Goal: Find specific page/section: Find specific page/section

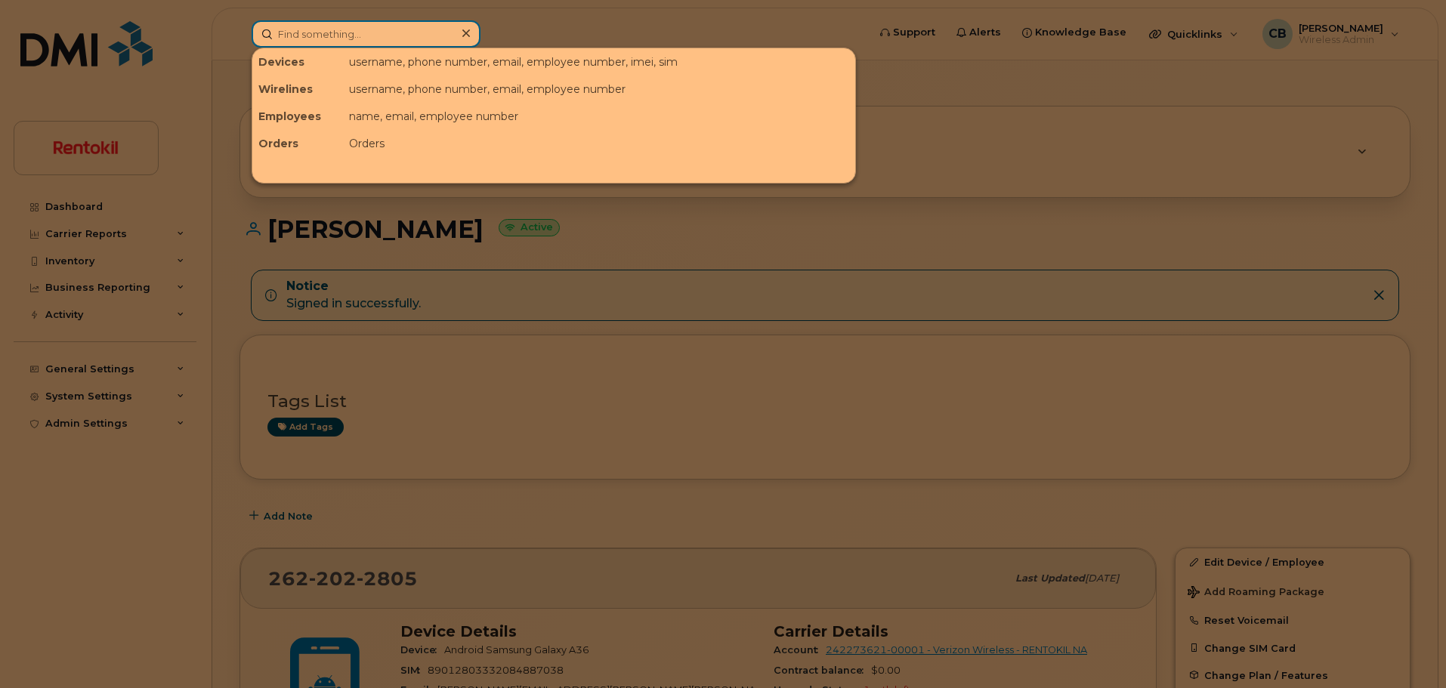
click at [320, 33] on input at bounding box center [366, 33] width 229 height 27
paste input "937-818-5039"
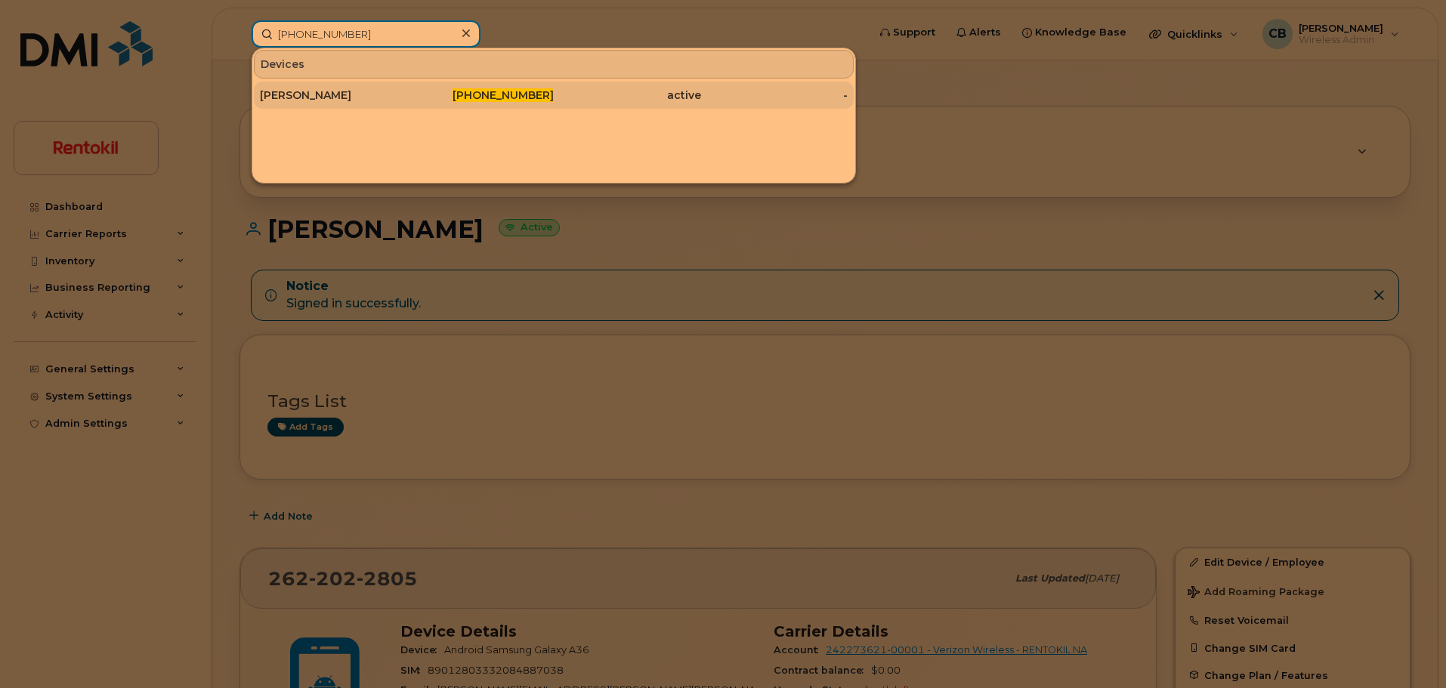
type input "937-818-5039"
click at [316, 97] on div "[PERSON_NAME]" at bounding box center [333, 95] width 147 height 15
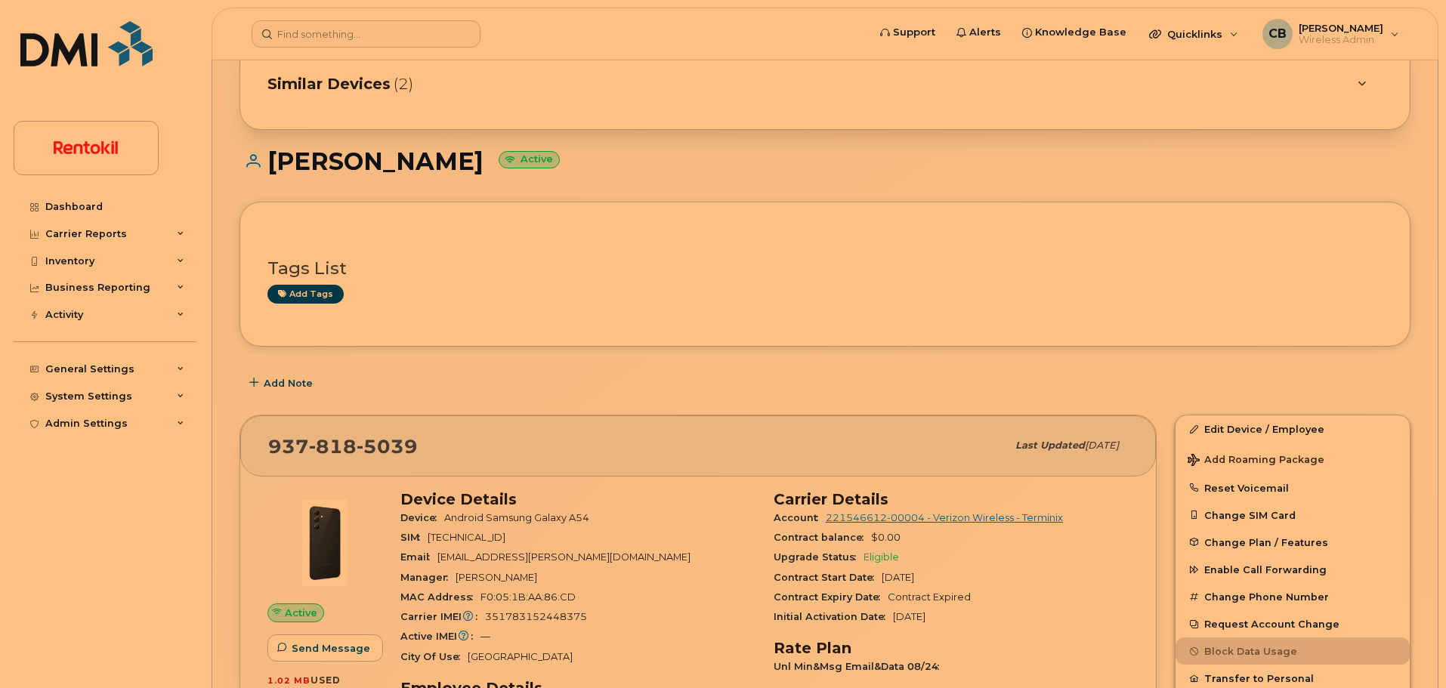
scroll to position [270, 0]
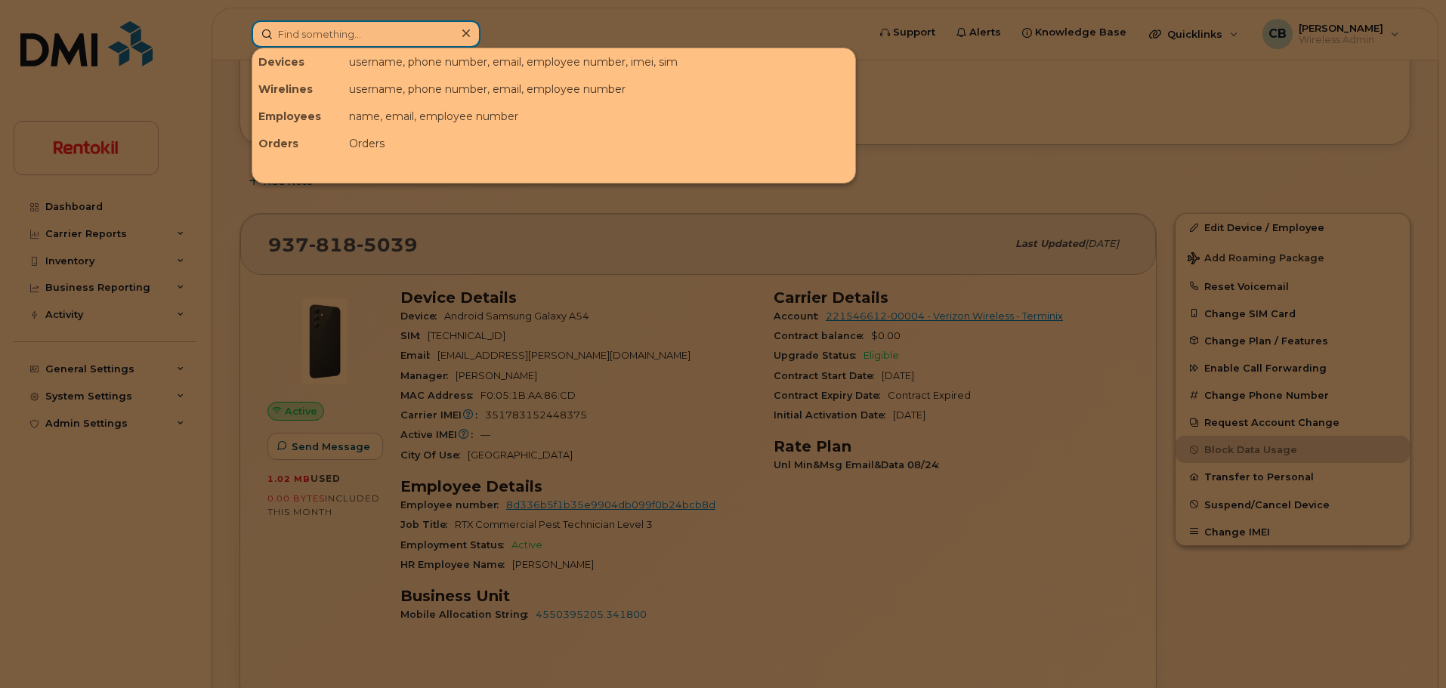
click at [385, 30] on input at bounding box center [366, 33] width 229 height 27
paste input "351783152448375"
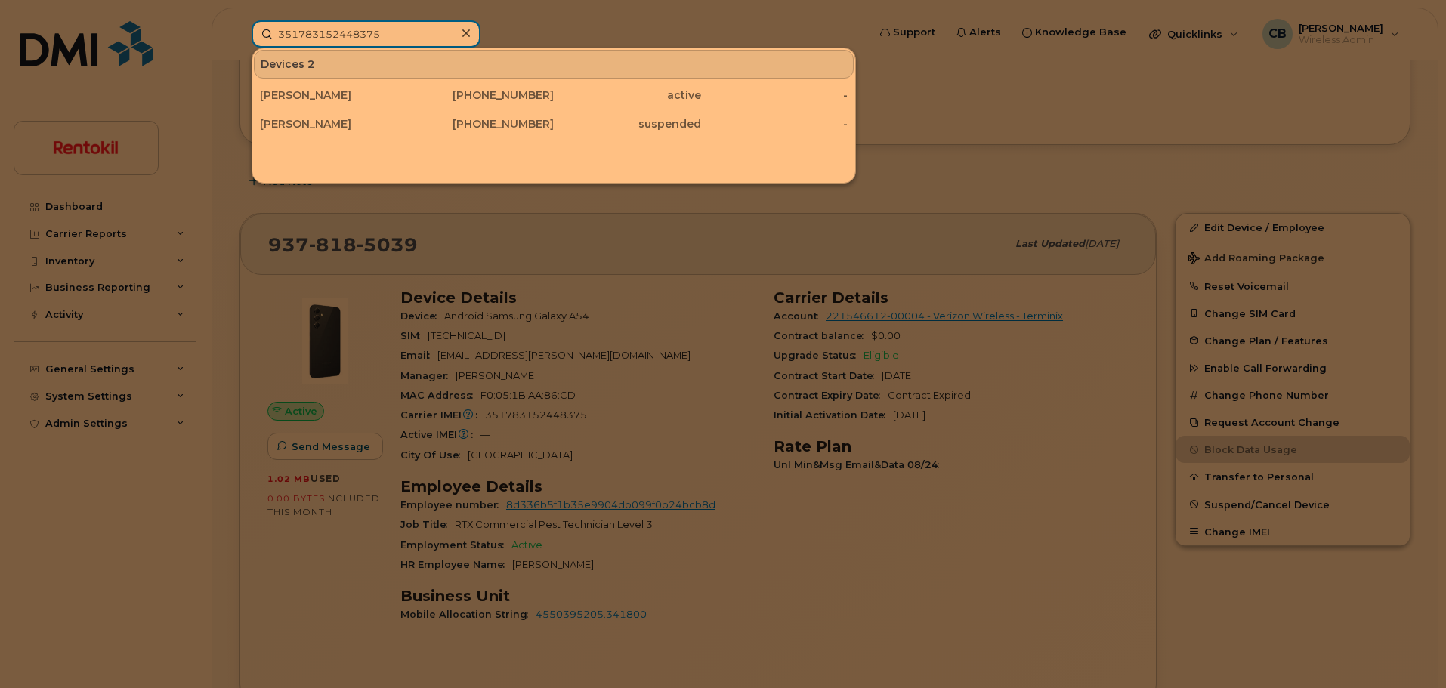
drag, startPoint x: 416, startPoint y: 38, endPoint x: 137, endPoint y: 51, distance: 279.2
click at [240, 48] on div "351783152448375 Devices 2 BEN JENNINGS 937-818-5039 active - CHARLIE ROWLAND 71…" at bounding box center [555, 33] width 630 height 27
paste input "513) 267-7290"
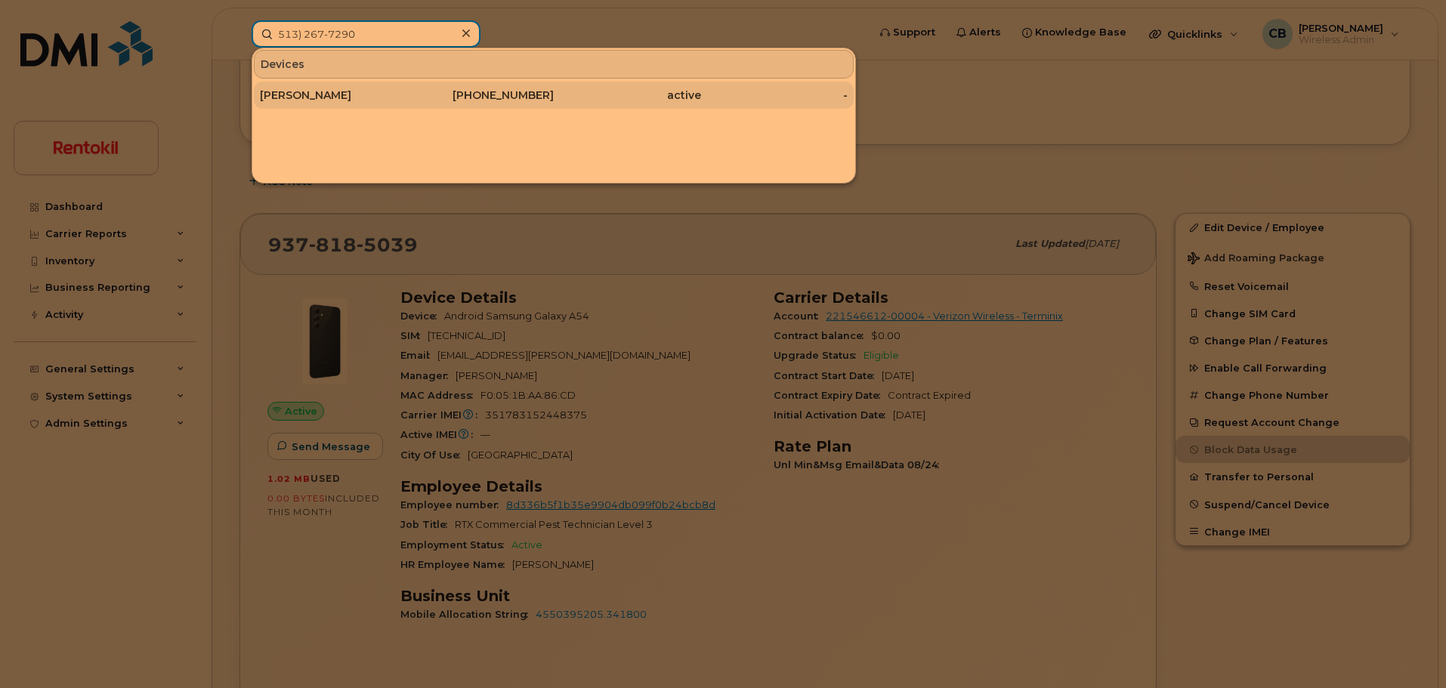
type input "513) 267-7290"
click at [310, 97] on div "[PERSON_NAME]" at bounding box center [333, 95] width 147 height 15
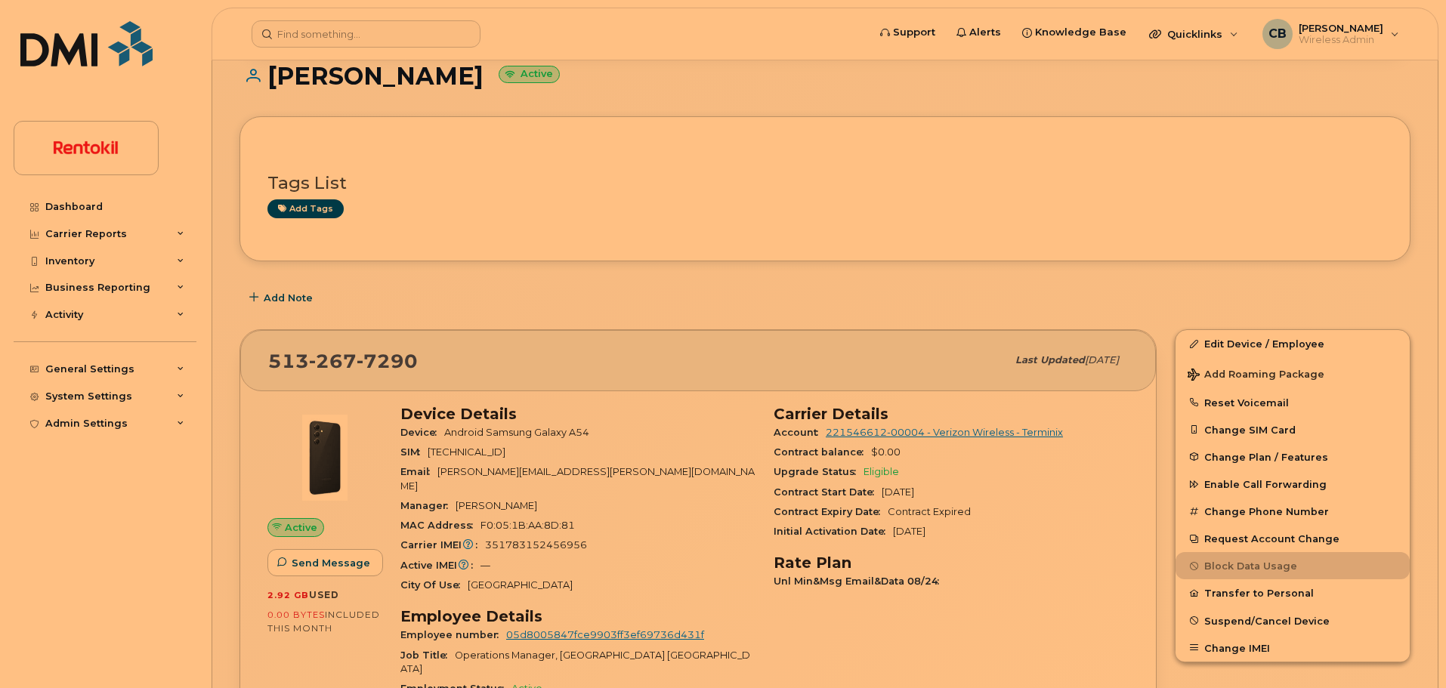
scroll to position [434, 0]
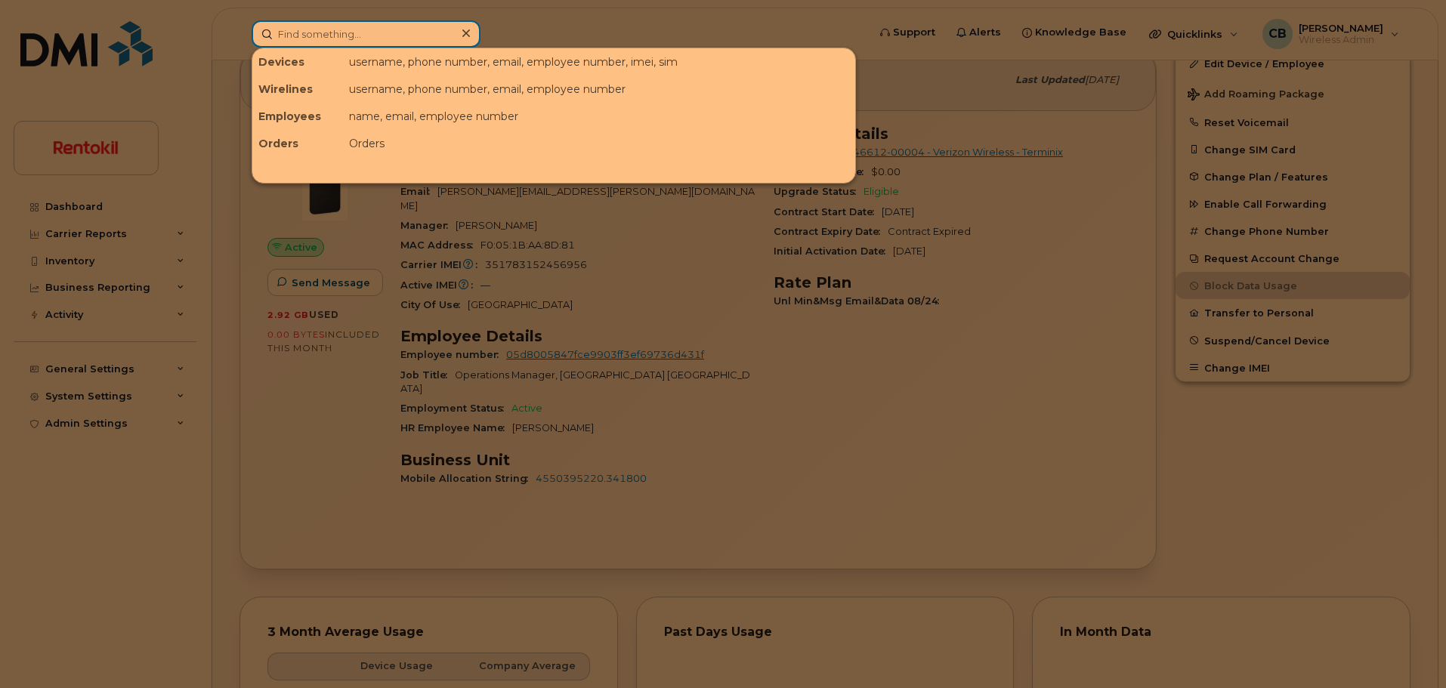
click at [368, 39] on input at bounding box center [366, 33] width 229 height 27
paste input "937-818-5039"
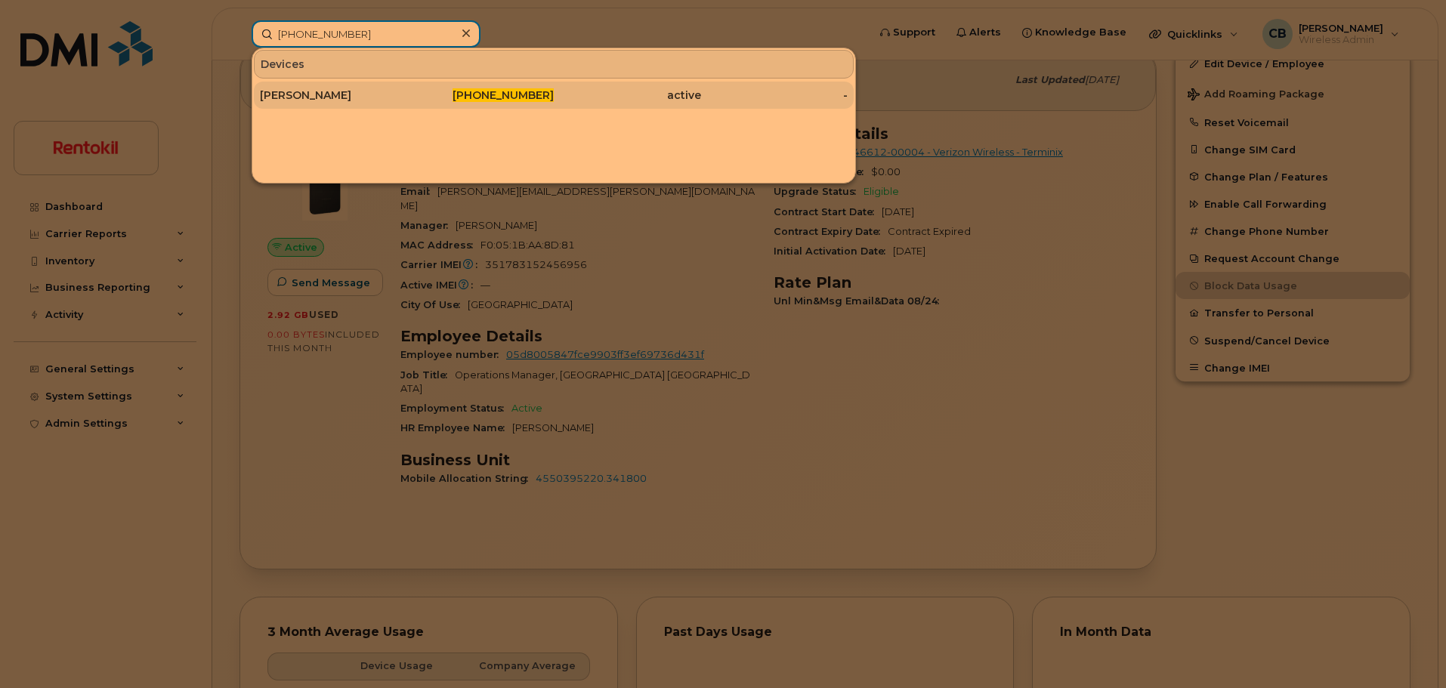
type input "937-818-5039"
click at [316, 91] on div "[PERSON_NAME]" at bounding box center [333, 95] width 147 height 15
